Goal: Find specific page/section: Find specific page/section

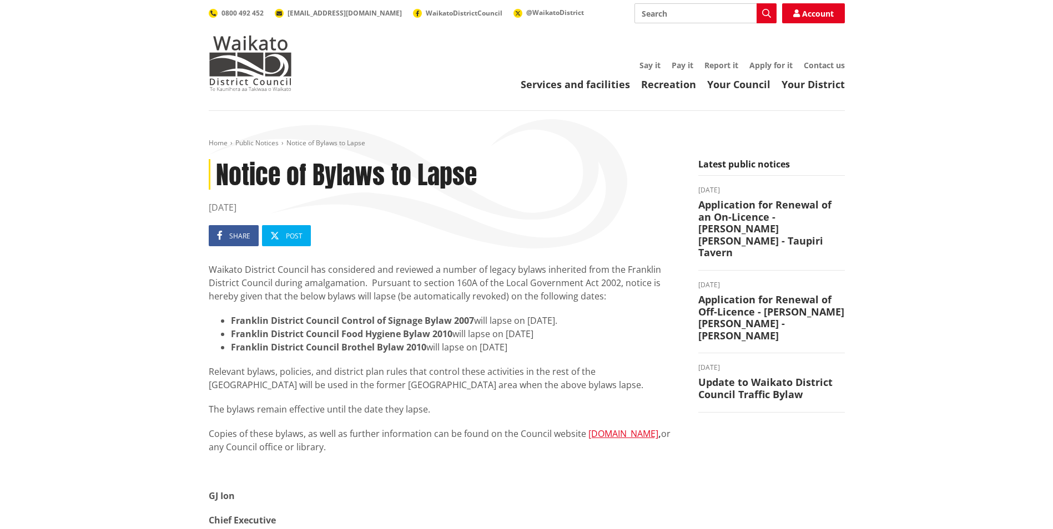
click at [823, 85] on link "Your District" at bounding box center [812, 84] width 63 height 13
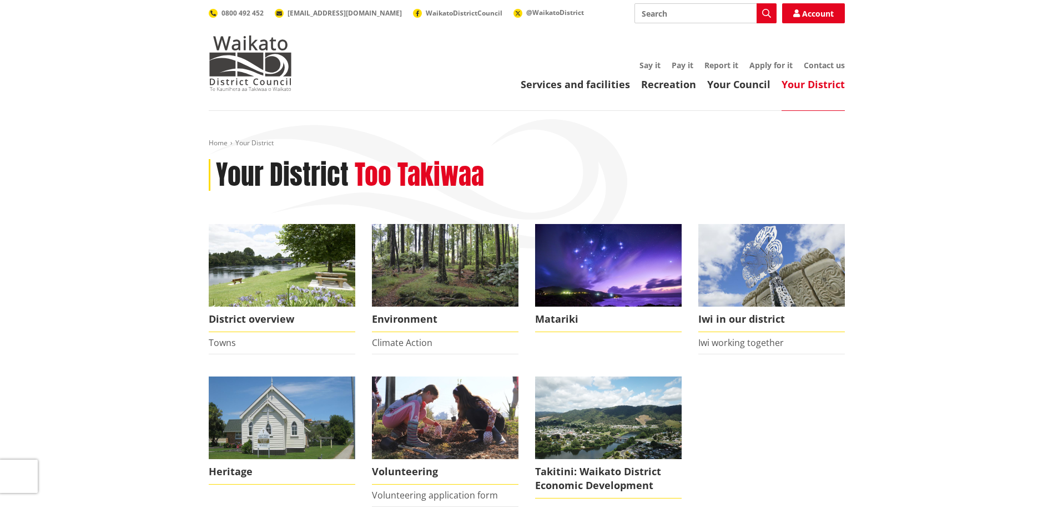
click at [452, 256] on img at bounding box center [445, 265] width 146 height 83
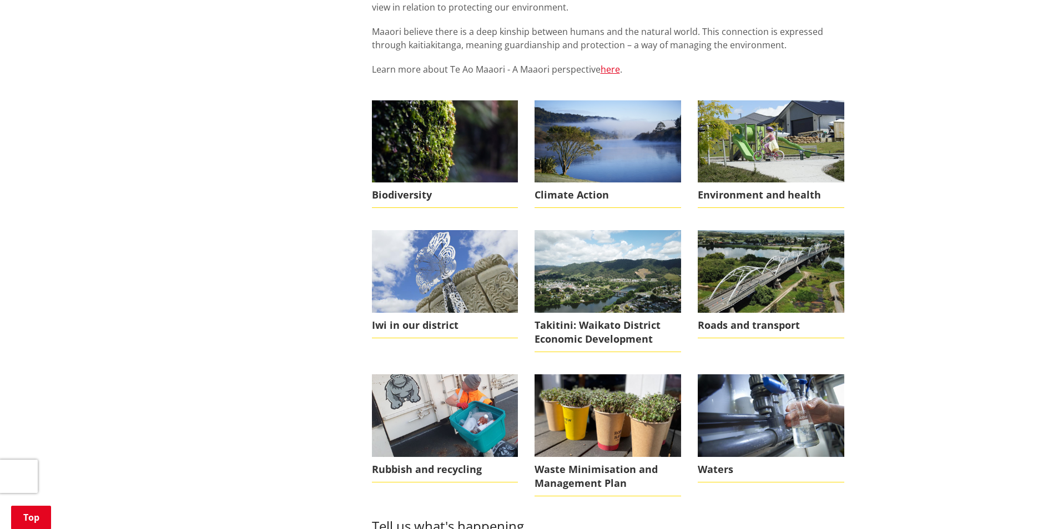
scroll to position [388, 0]
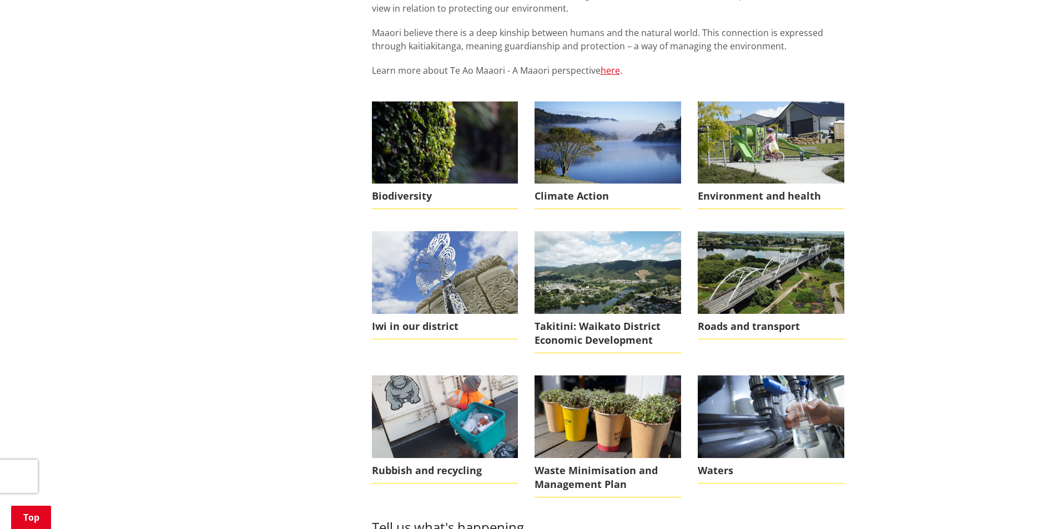
click at [810, 149] on img at bounding box center [770, 143] width 146 height 82
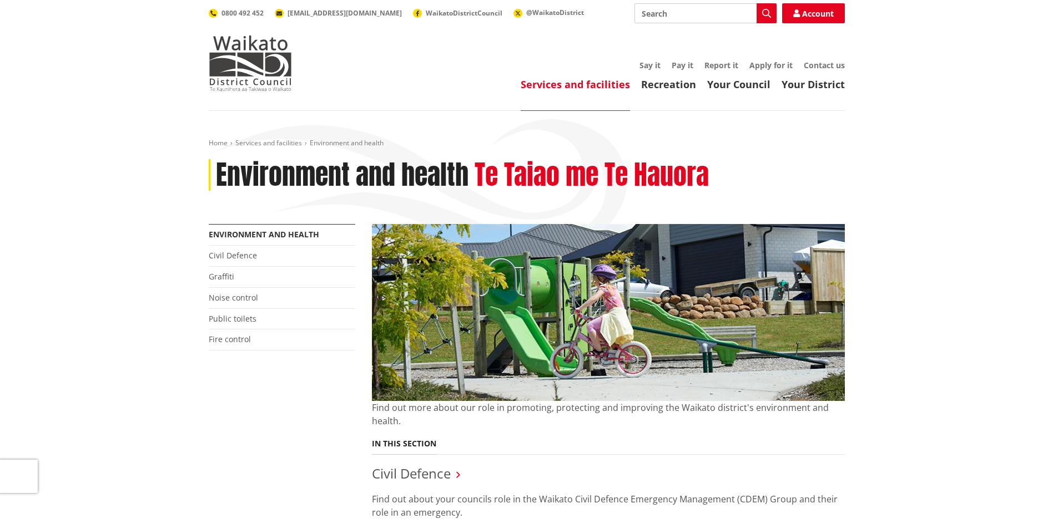
click at [744, 85] on link "Your Council" at bounding box center [738, 84] width 63 height 13
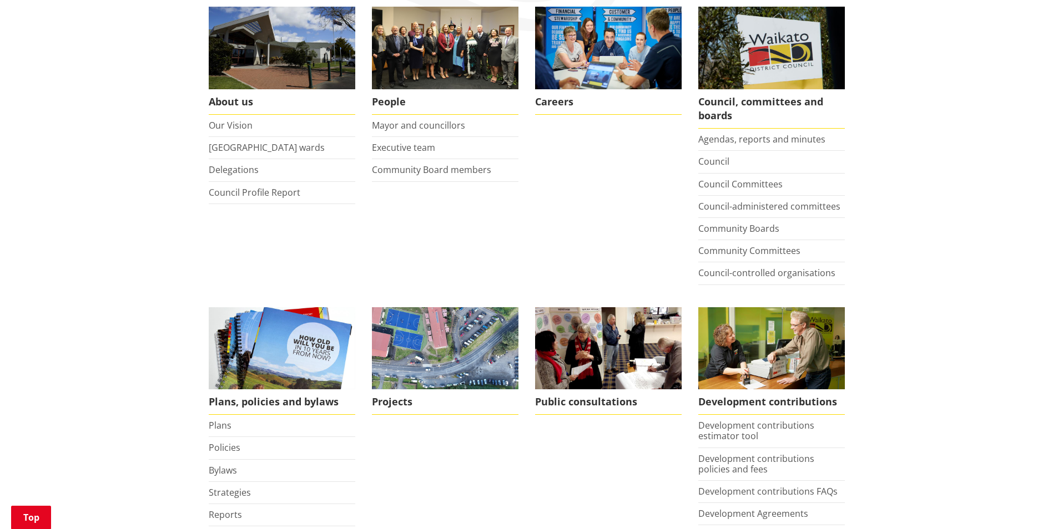
scroll to position [277, 0]
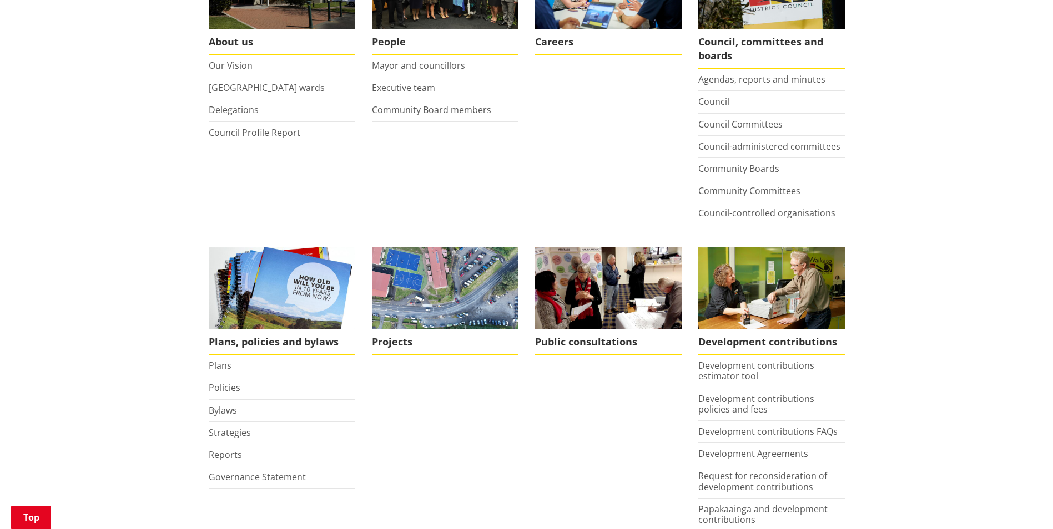
click at [280, 290] on img at bounding box center [282, 288] width 146 height 83
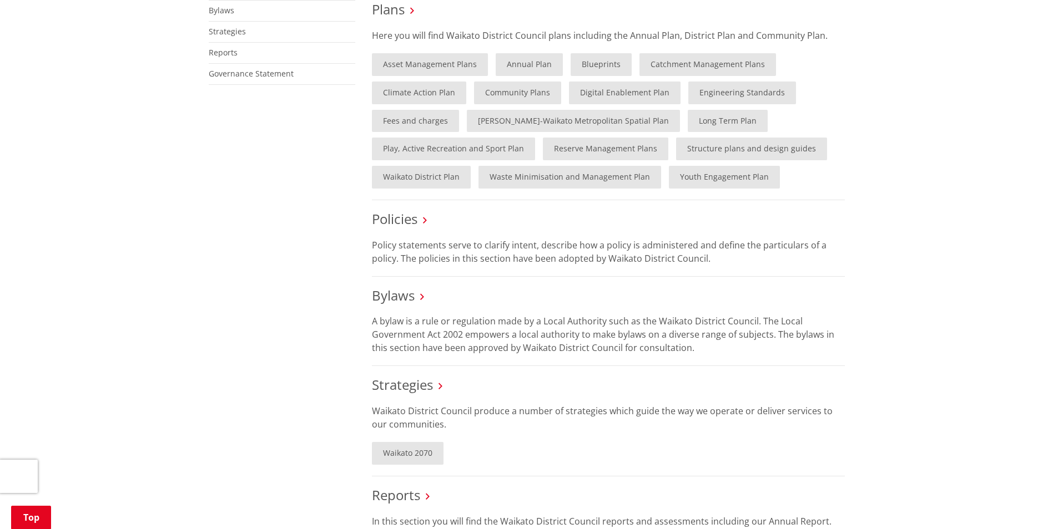
scroll to position [277, 0]
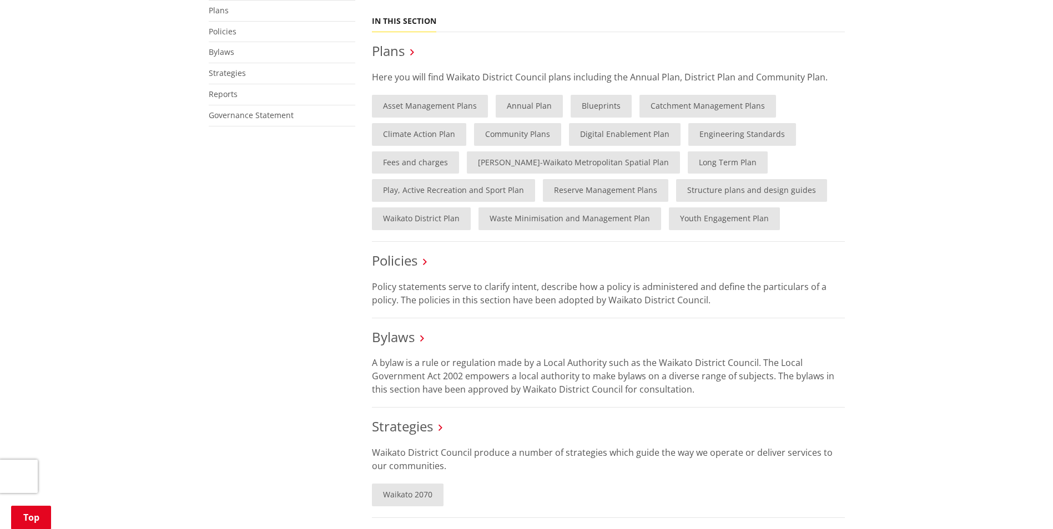
click at [721, 104] on link "Catchment Management Plans" at bounding box center [707, 106] width 136 height 23
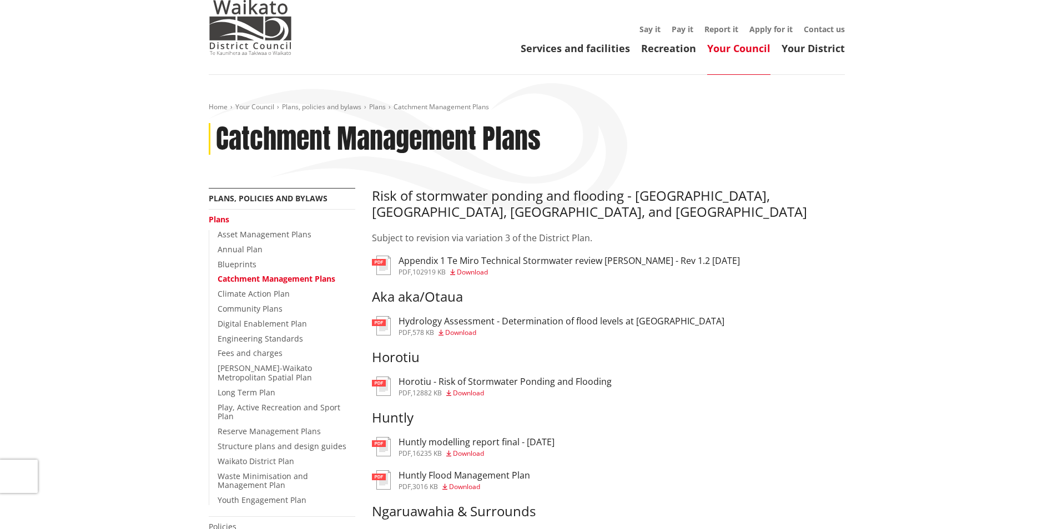
scroll to position [55, 0]
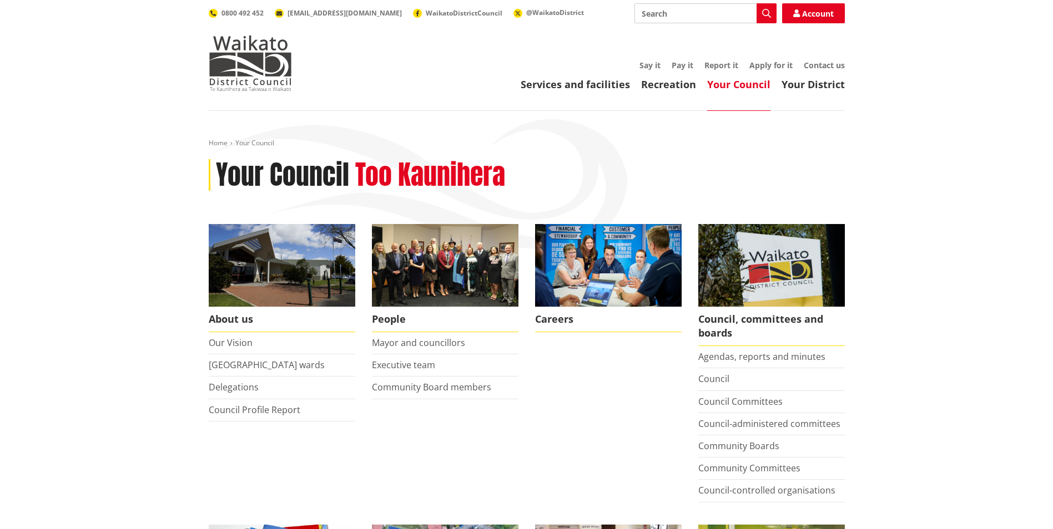
scroll to position [277, 0]
